Goal: Download file/media

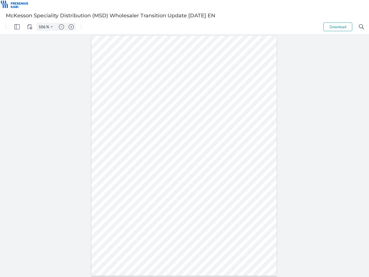
click at [17, 27] on img "Panel" at bounding box center [16, 26] width 5 height 5
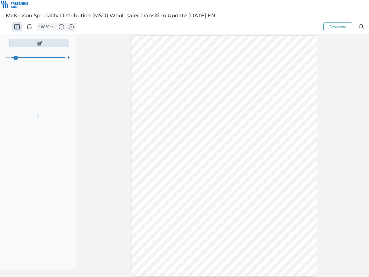
click at [30, 27] on img "View Controls" at bounding box center [29, 26] width 5 height 5
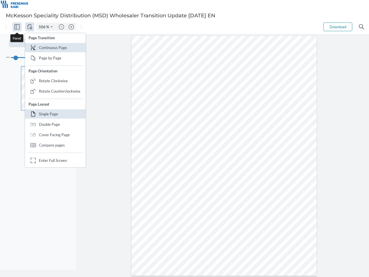
click at [43, 27] on input "106" at bounding box center [41, 26] width 9 height 5
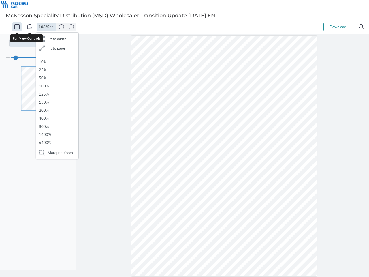
click at [52, 27] on img "Zoom Controls" at bounding box center [51, 27] width 2 height 2
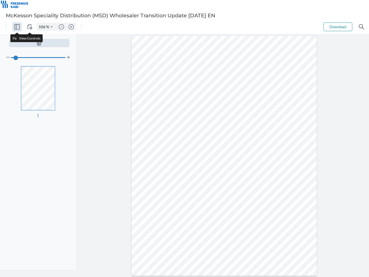
click at [61, 27] on img "Zoom out" at bounding box center [61, 26] width 5 height 5
click at [71, 27] on img "Zoom in" at bounding box center [71, 26] width 5 height 5
type input "106"
click at [338, 27] on button "Download" at bounding box center [338, 26] width 29 height 9
click at [362, 27] on img "Search" at bounding box center [361, 26] width 5 height 5
